Goal: Obtain resource: Download file/media

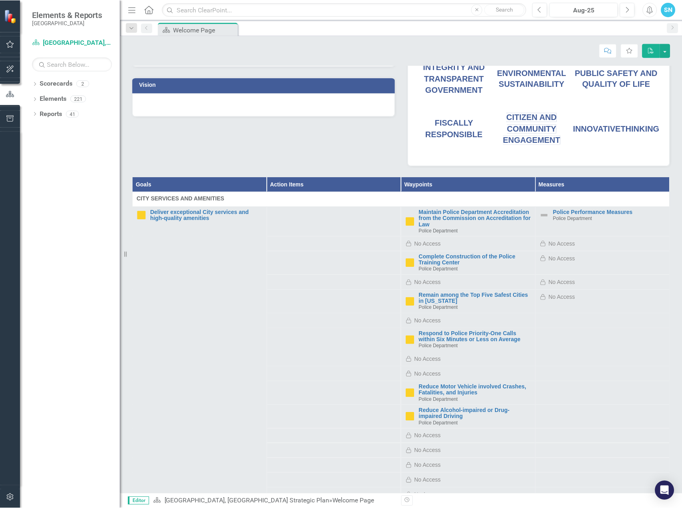
scroll to position [160, 0]
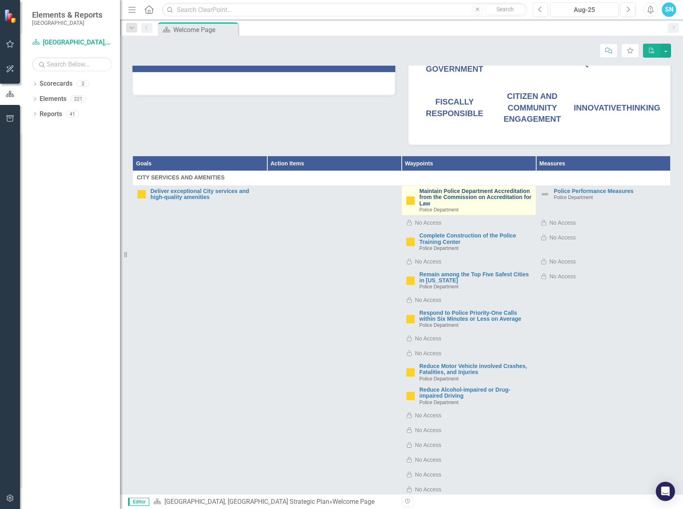
click at [447, 196] on link "Maintain Police Department Accreditation from the Commission on Accreditation f…" at bounding box center [475, 197] width 112 height 18
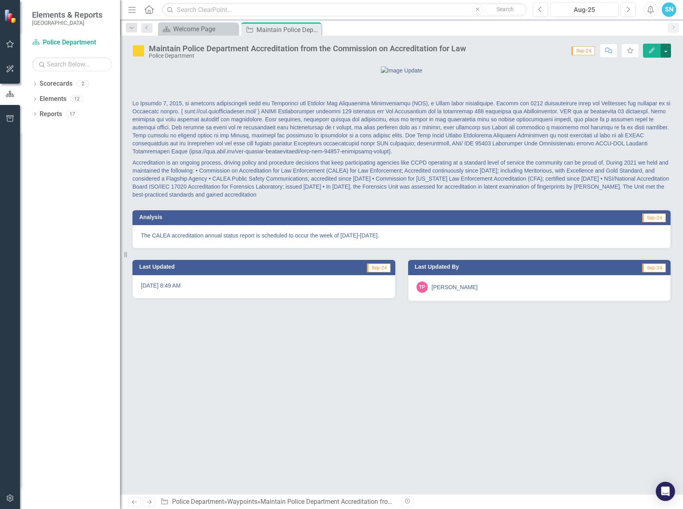
click at [666, 54] on button "button" at bounding box center [666, 51] width 10 height 14
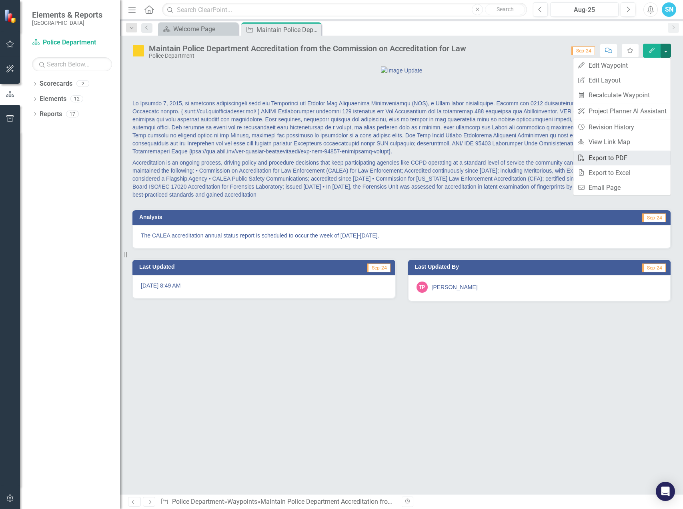
click at [608, 154] on link "PDF Export to PDF" at bounding box center [621, 157] width 97 height 15
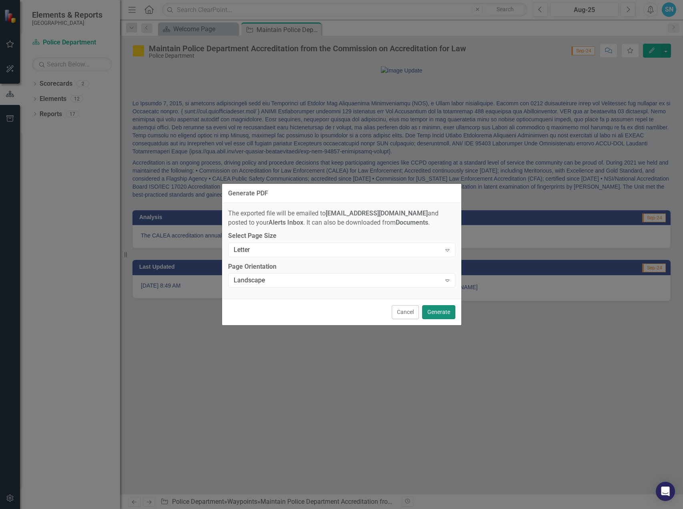
click at [435, 311] on button "Generate" at bounding box center [438, 312] width 33 height 14
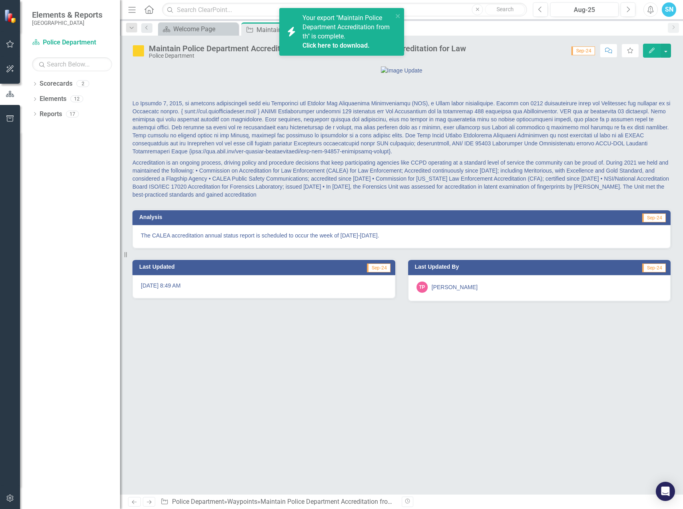
click at [334, 17] on span "Your export "Maintain Police Department Accreditation from th" is complete. Cli…" at bounding box center [347, 32] width 88 height 36
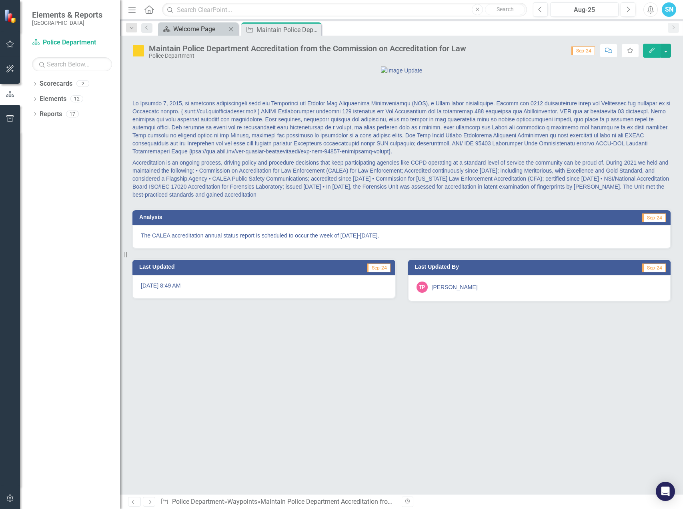
click at [206, 33] on div "Welcome Page" at bounding box center [199, 29] width 53 height 10
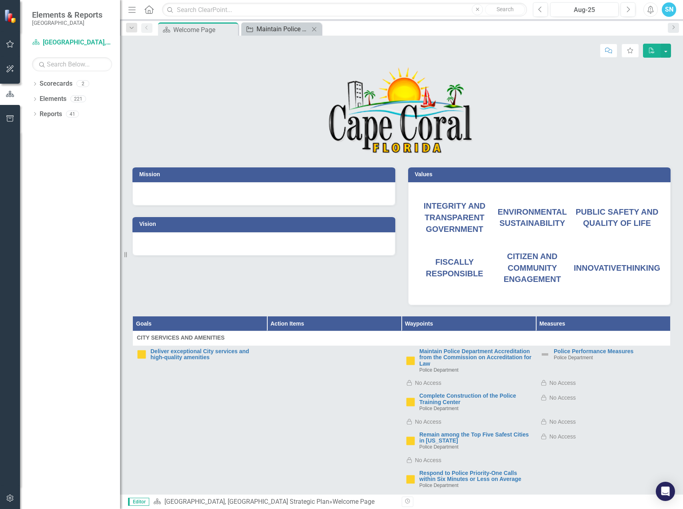
click at [265, 30] on div "Maintain Police Department Accreditation from the Commission on Accreditation f…" at bounding box center [283, 29] width 53 height 10
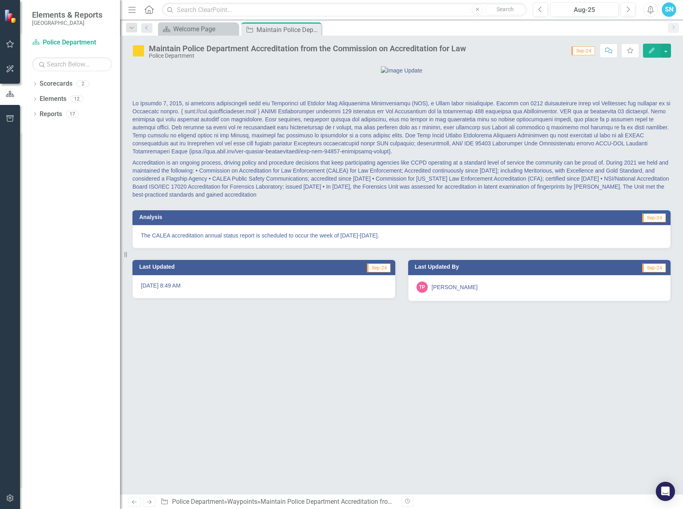
click at [148, 501] on icon "Next" at bounding box center [149, 501] width 7 height 5
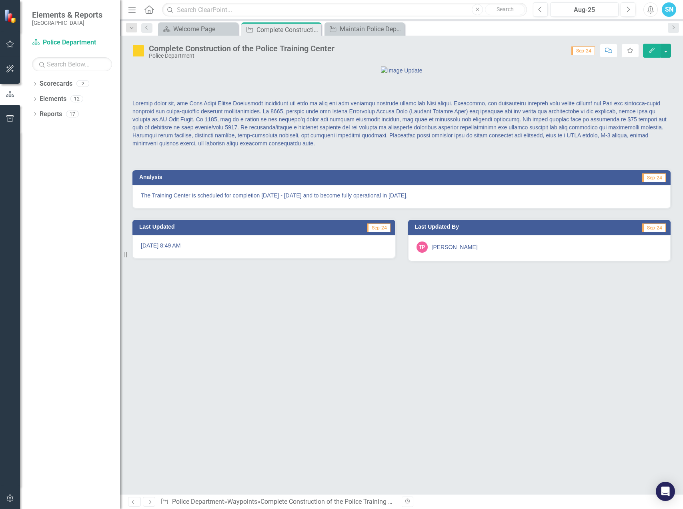
click at [132, 501] on icon at bounding box center [134, 502] width 5 height 4
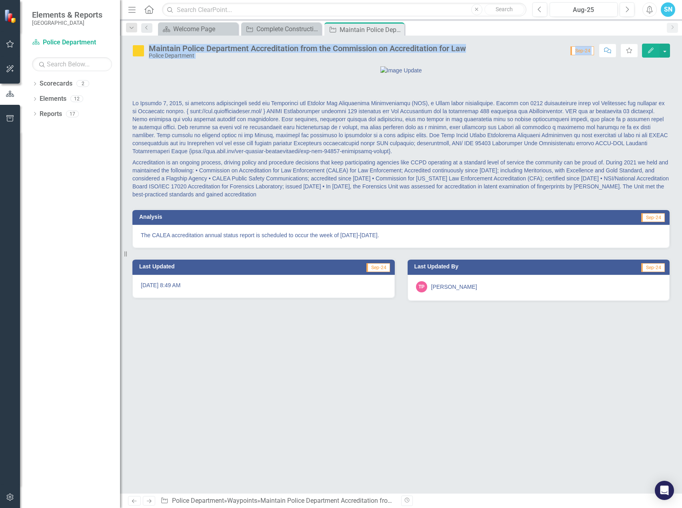
drag, startPoint x: 150, startPoint y: 48, endPoint x: 488, endPoint y: 222, distance: 380.5
click at [488, 222] on div "Maintain Police Department Accreditation from the Commission on Accreditation f…" at bounding box center [401, 265] width 562 height 458
click at [517, 74] on div at bounding box center [400, 70] width 537 height 8
click at [146, 500] on icon "Next" at bounding box center [149, 501] width 7 height 5
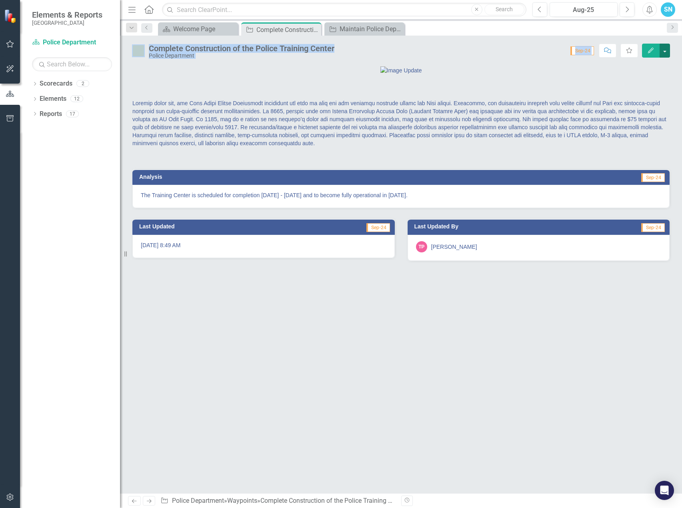
click at [667, 51] on button "button" at bounding box center [665, 51] width 10 height 14
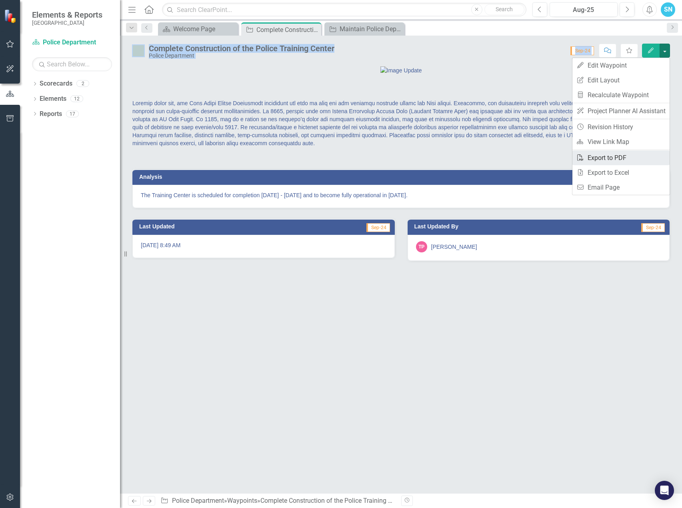
click at [635, 154] on link "PDF Export to PDF" at bounding box center [621, 157] width 97 height 15
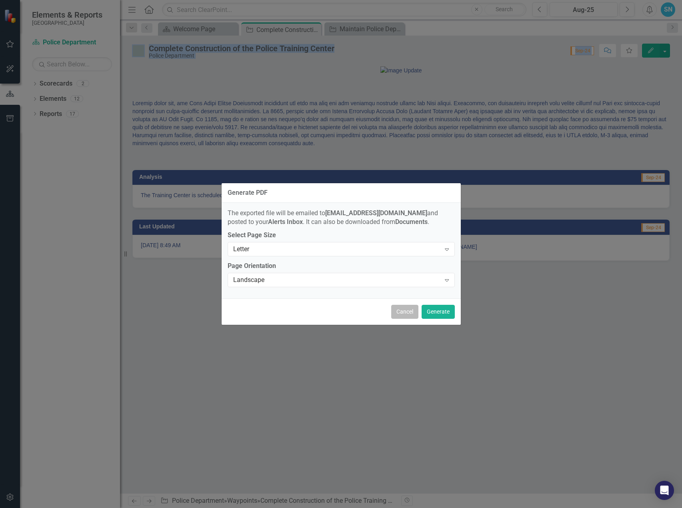
click at [406, 311] on button "Cancel" at bounding box center [404, 312] width 27 height 14
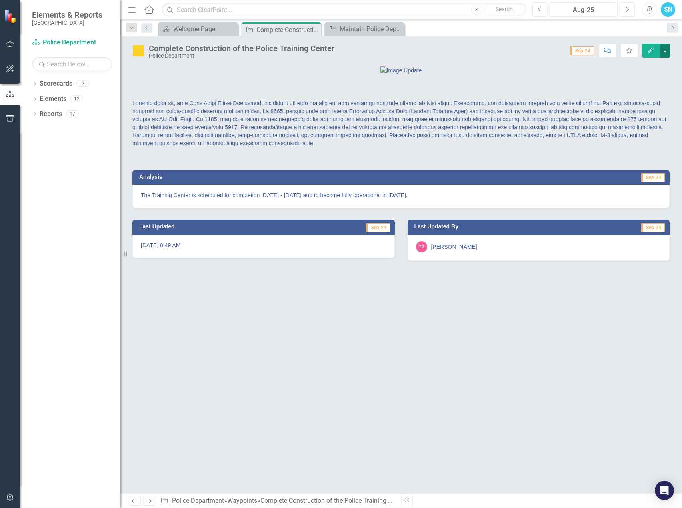
click at [668, 52] on button "button" at bounding box center [665, 51] width 10 height 14
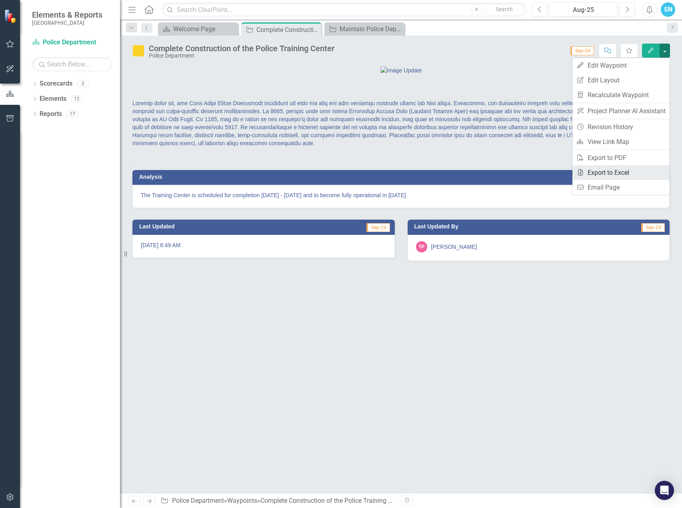
click at [615, 173] on link "Excel Export to Excel" at bounding box center [621, 172] width 97 height 15
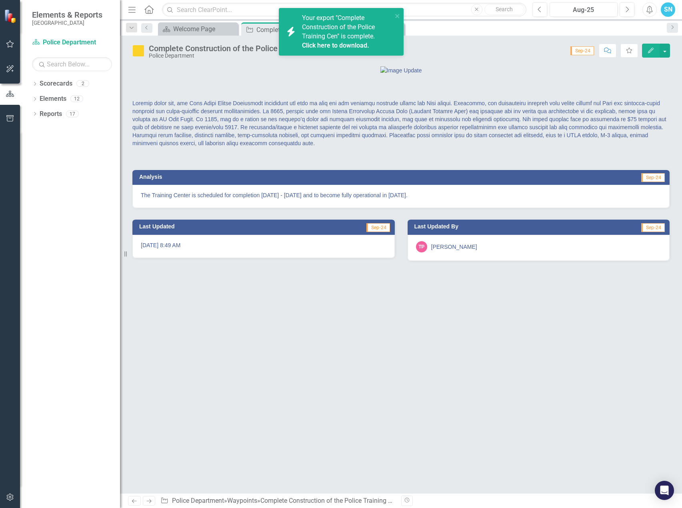
click at [362, 36] on span "Your export "Complete Construction of the Police Training Cen" is complete. Cli…" at bounding box center [346, 32] width 88 height 36
